Goal: Check status: Check status

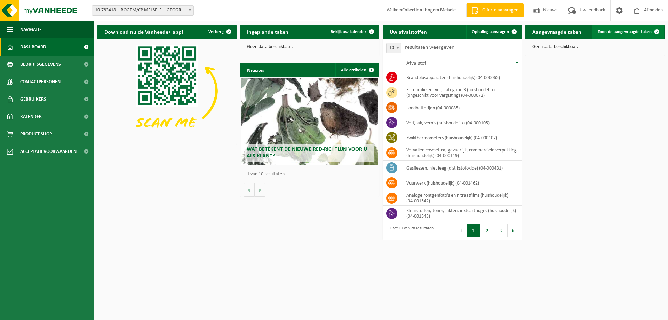
click at [634, 33] on span "Toon de aangevraagde taken" at bounding box center [625, 32] width 54 height 5
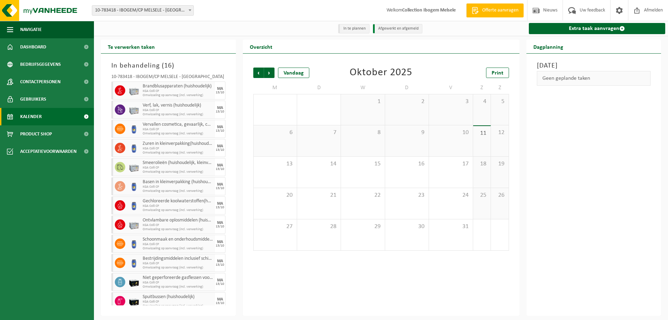
scroll to position [82, 0]
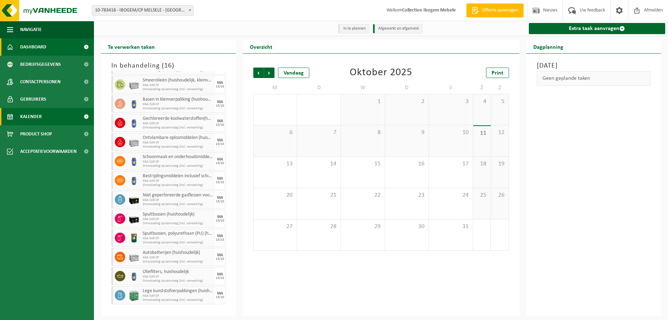
click at [38, 49] on span "Dashboard" at bounding box center [33, 46] width 26 height 17
